Goal: Task Accomplishment & Management: Manage account settings

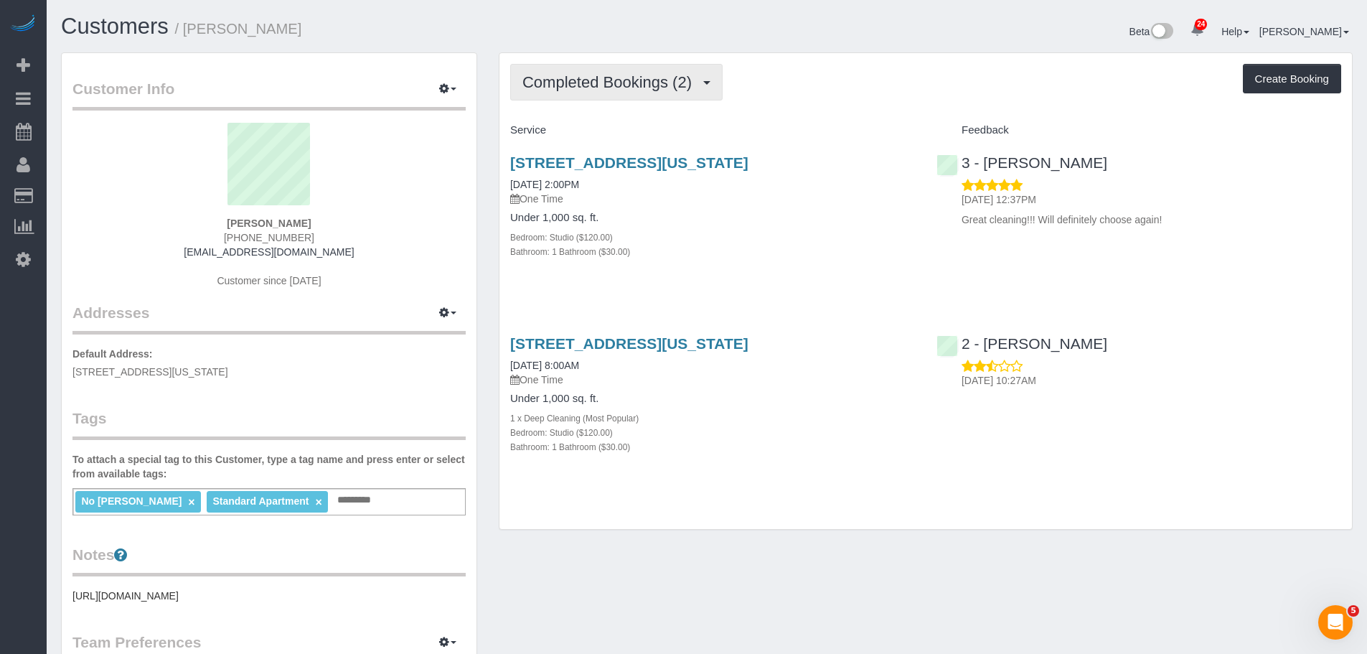
click at [652, 90] on span "Completed Bookings (2)" at bounding box center [611, 82] width 177 height 18
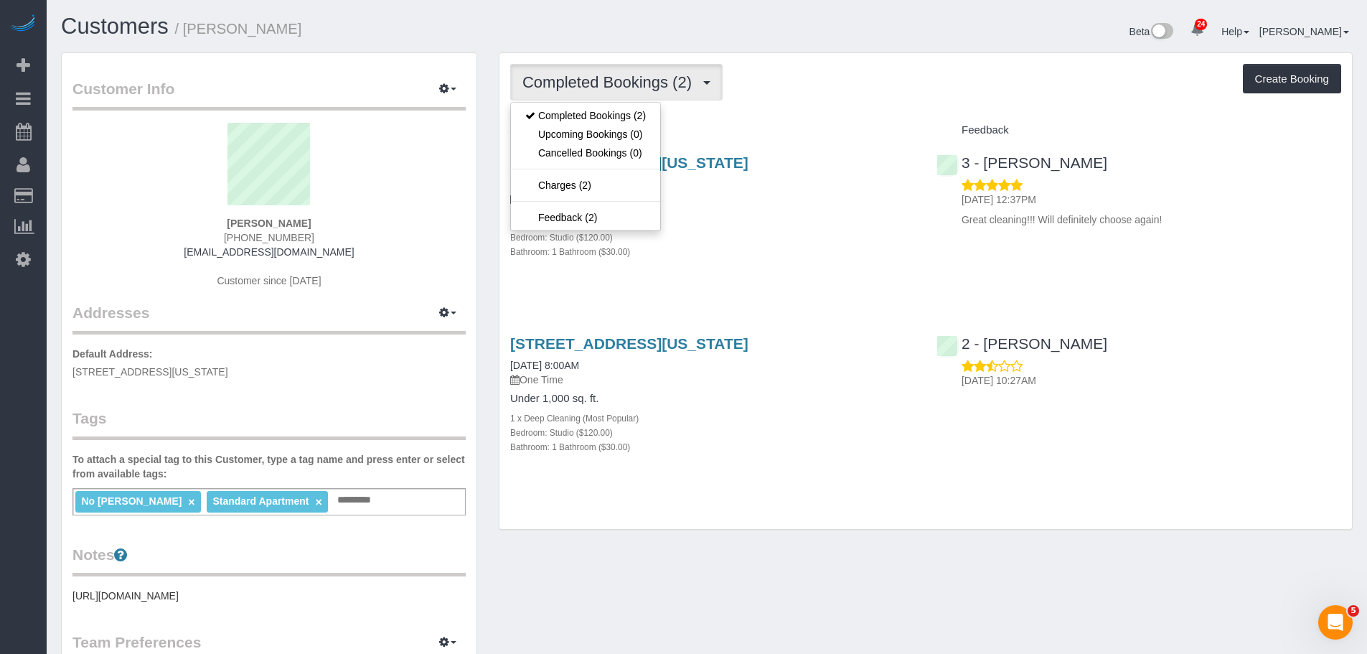
click at [888, 68] on div "Completed Bookings (2) Completed Bookings (2) Upcoming Bookings (0) Cancelled B…" at bounding box center [925, 82] width 831 height 37
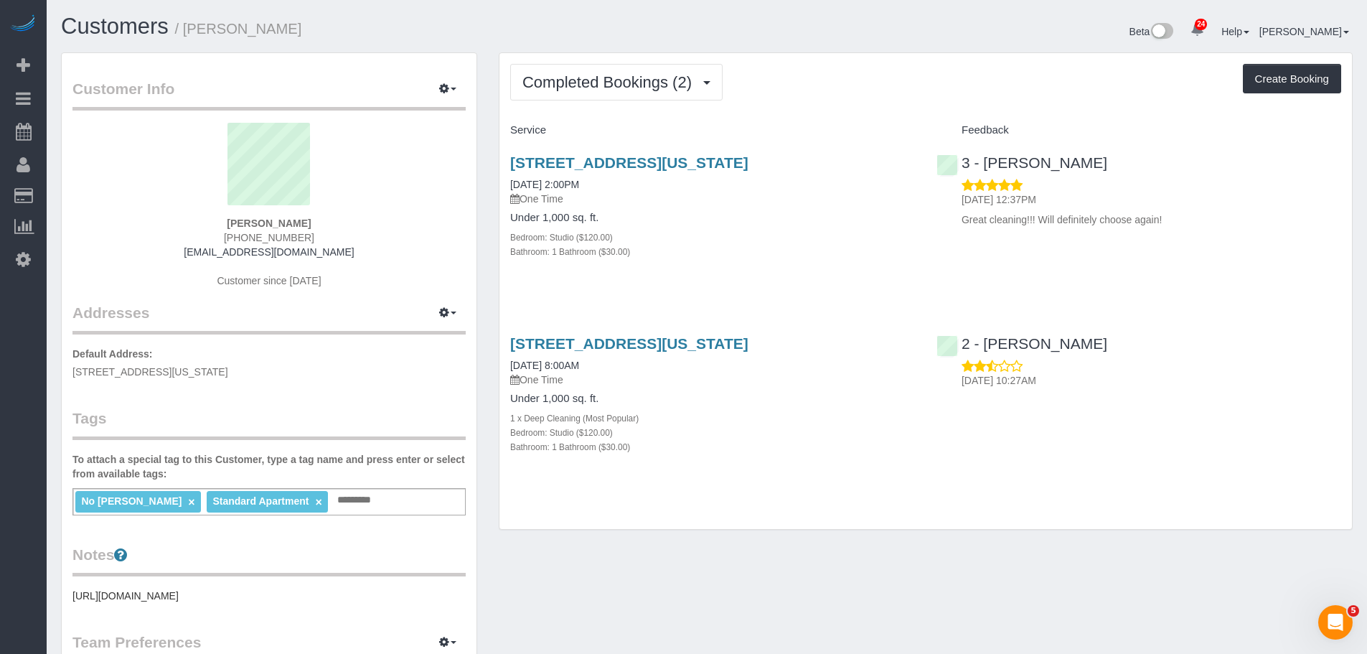
click at [844, 173] on div "[STREET_ADDRESS][US_STATE] [DATE] 2:00PM One Time" at bounding box center [712, 180] width 405 height 52
click at [749, 161] on link "[STREET_ADDRESS][US_STATE]" at bounding box center [629, 162] width 238 height 17
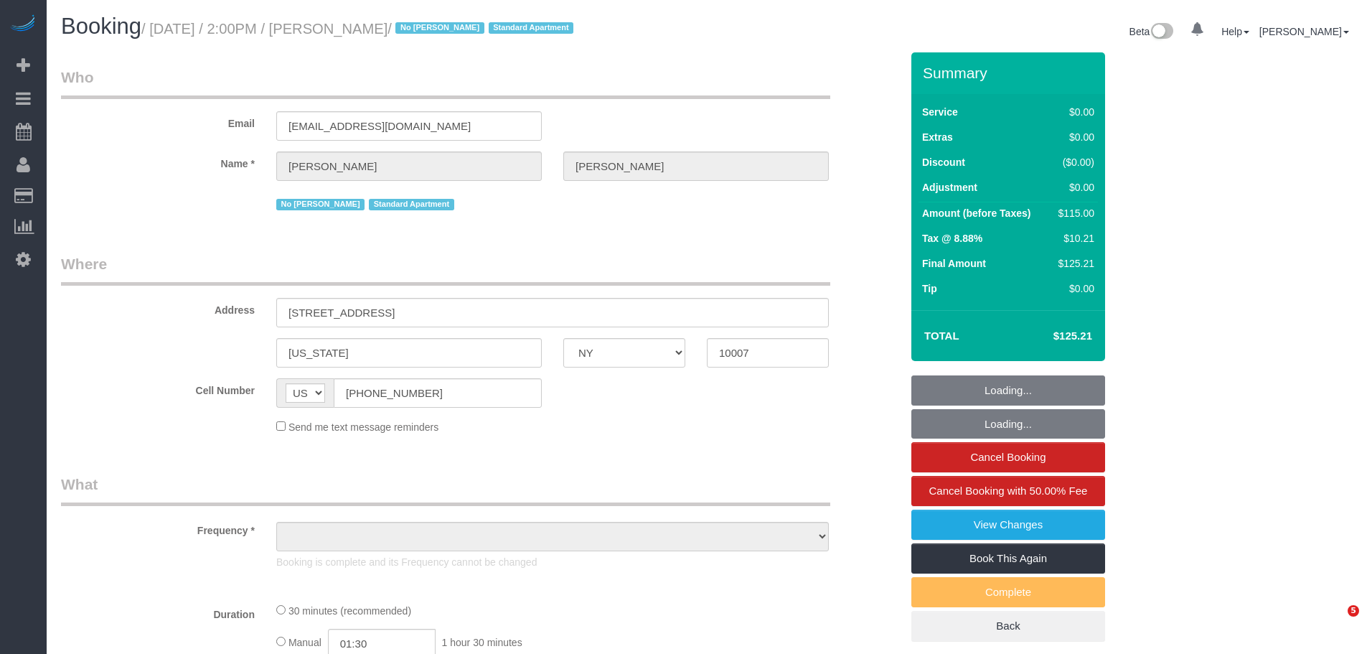
select select "NY"
select select "object:755"
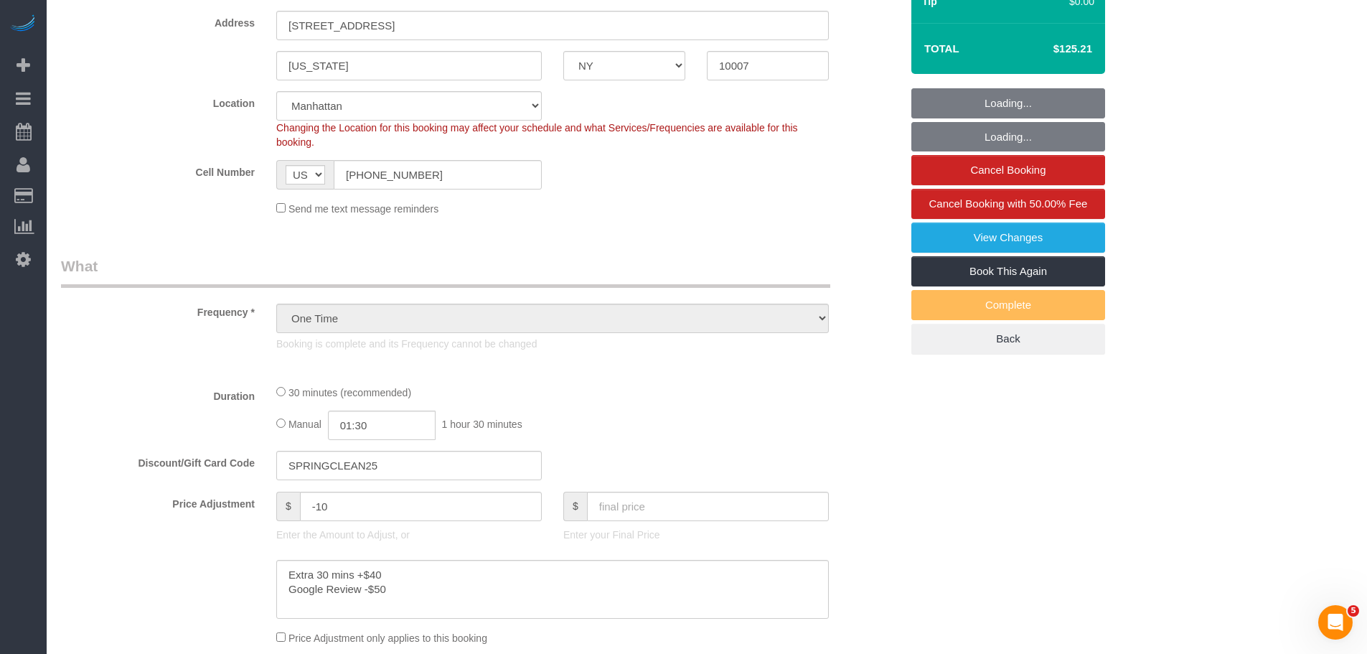
select select "string:stripe-pm_1S7BIe4VGloSiKo7JrzdxB2T"
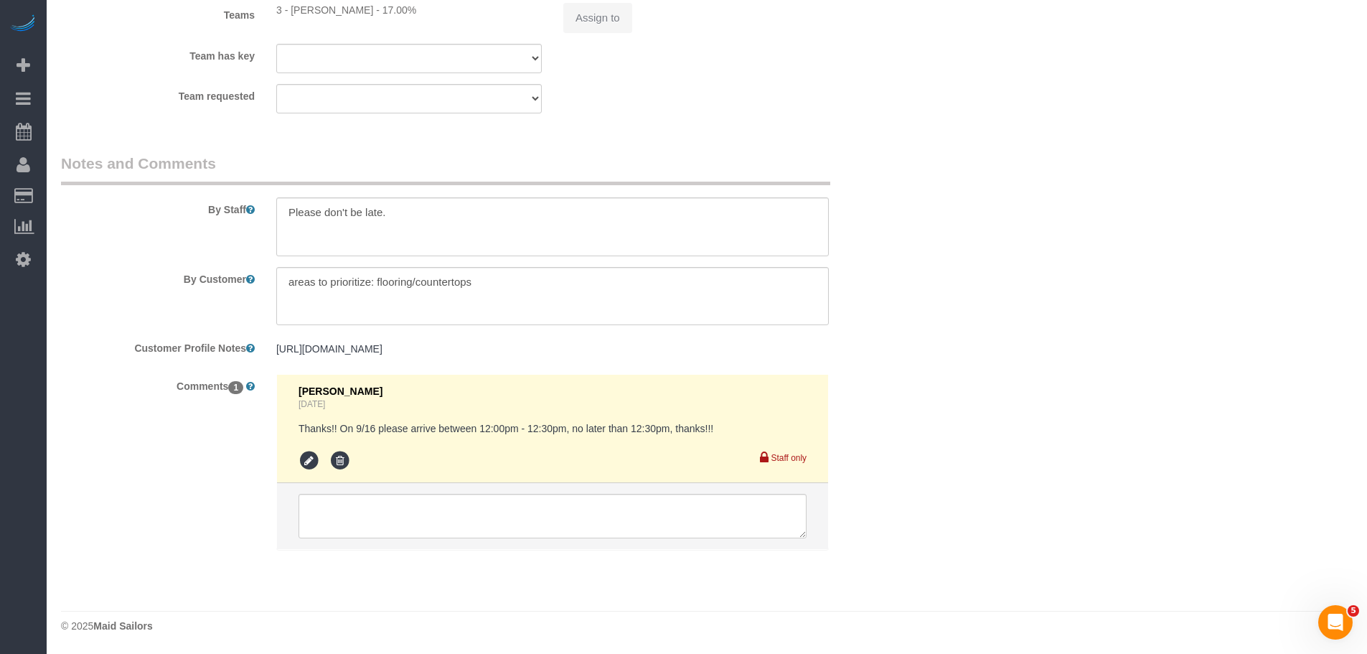
select select "number:60"
select select "number:72"
select select "number:15"
select select "number:5"
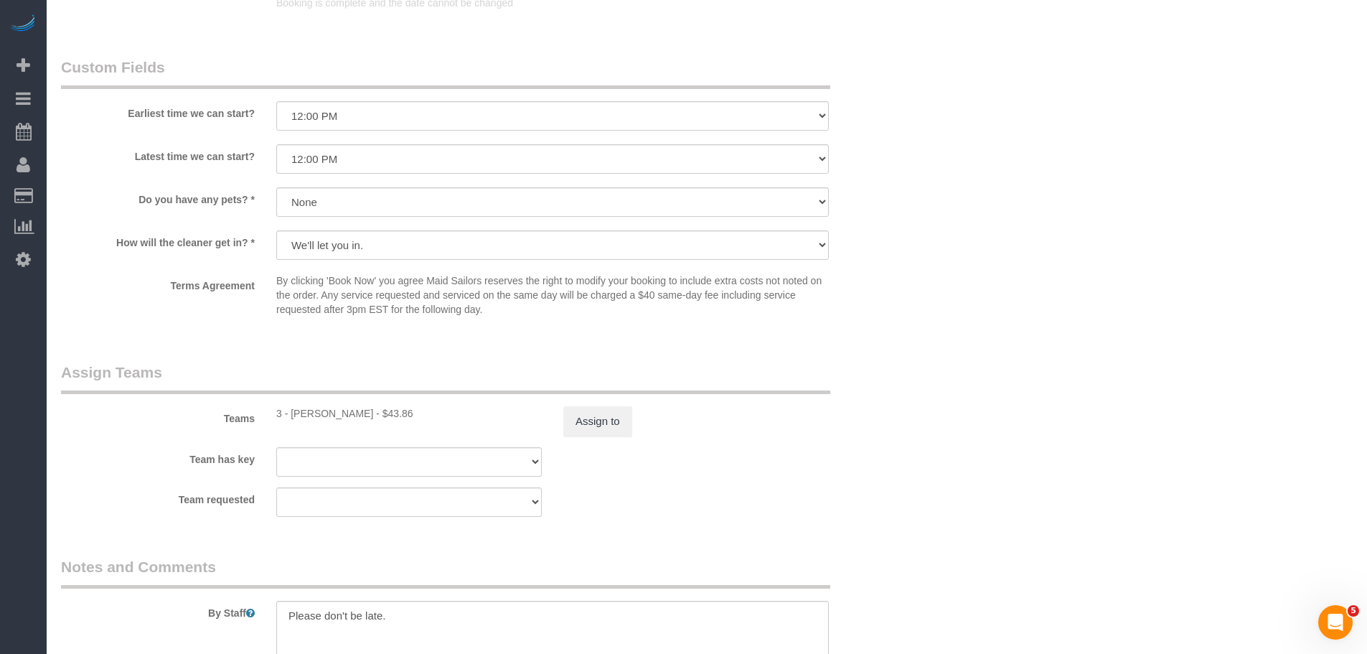
select select "object:1556"
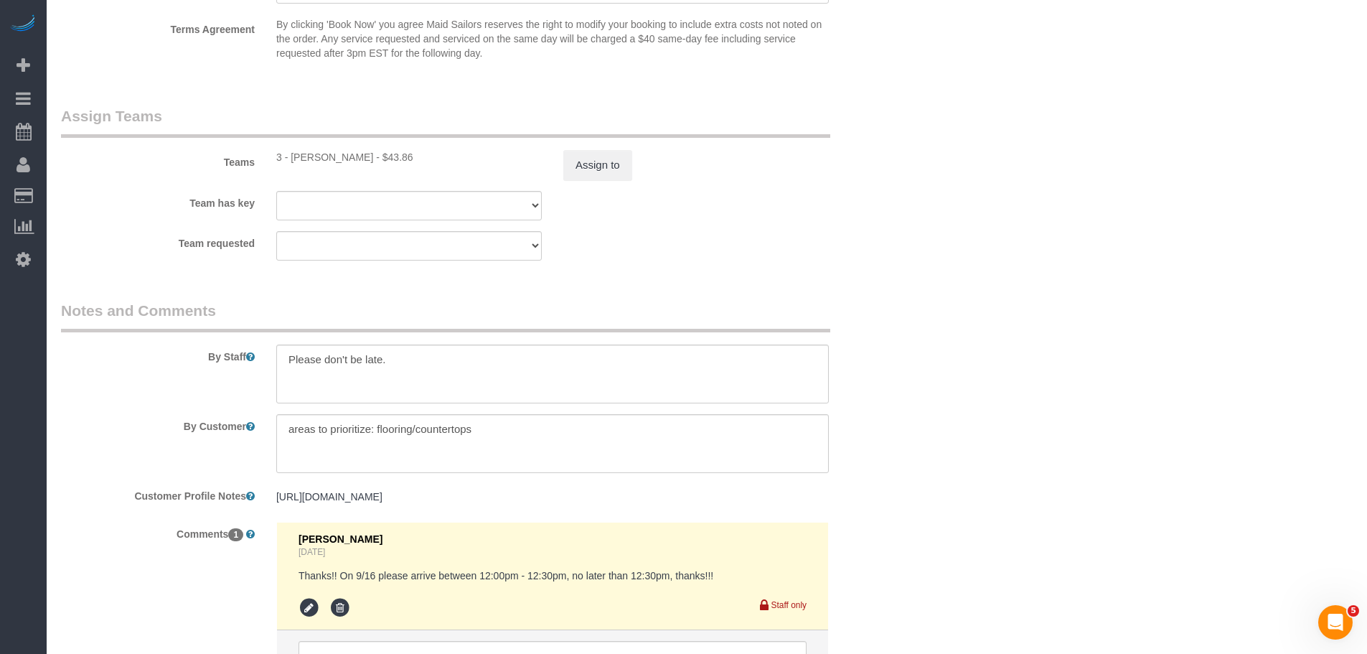
select select "spot1"
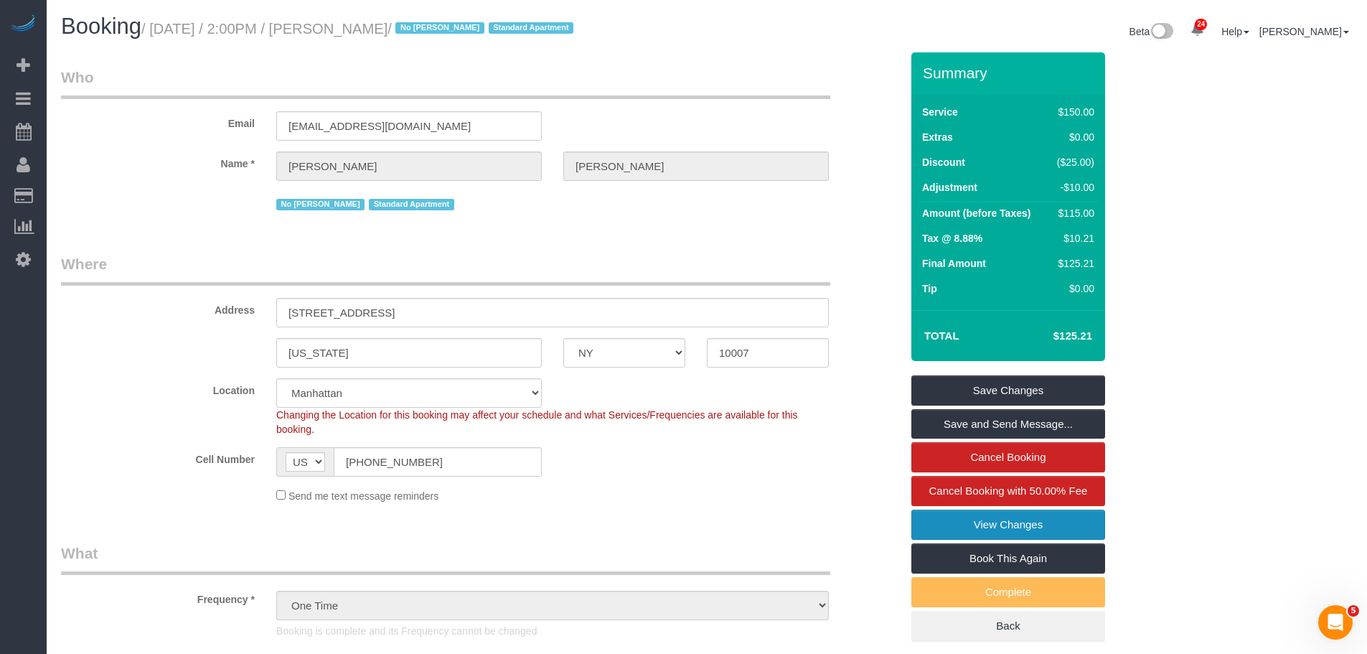
click at [922, 524] on link "View Changes" at bounding box center [1009, 525] width 194 height 30
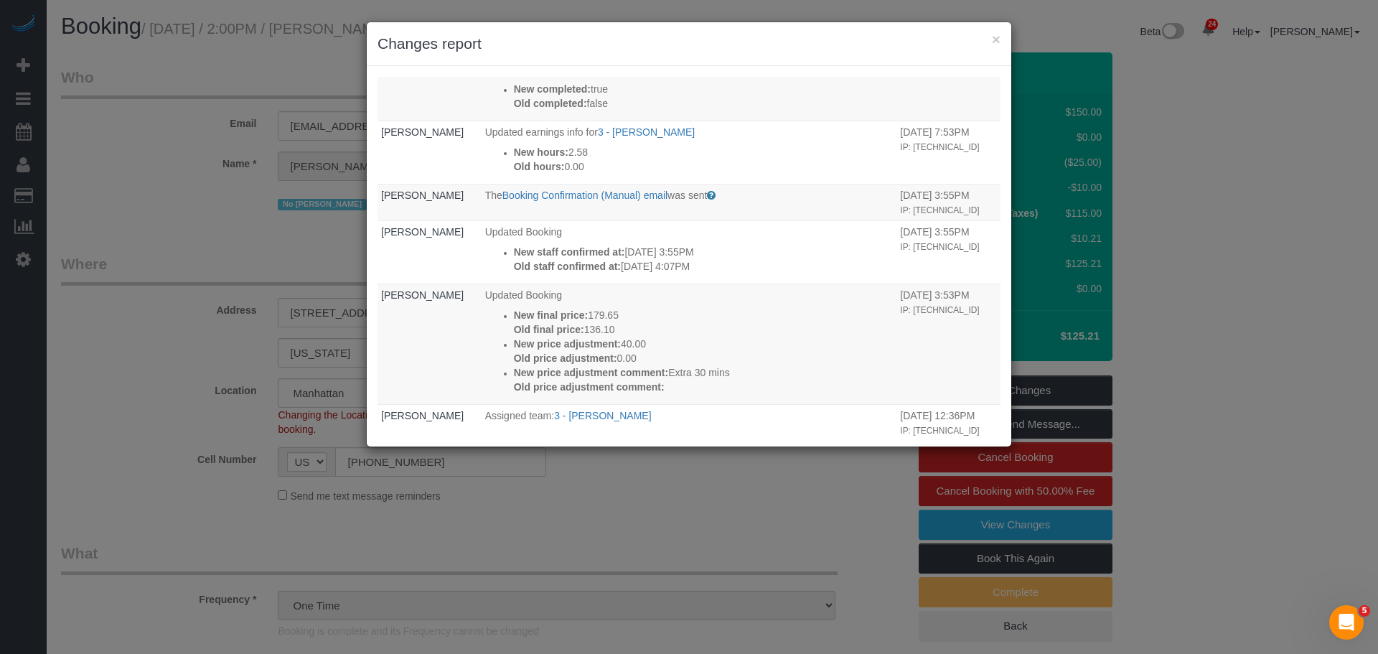
scroll to position [790, 0]
